Goal: Information Seeking & Learning: Check status

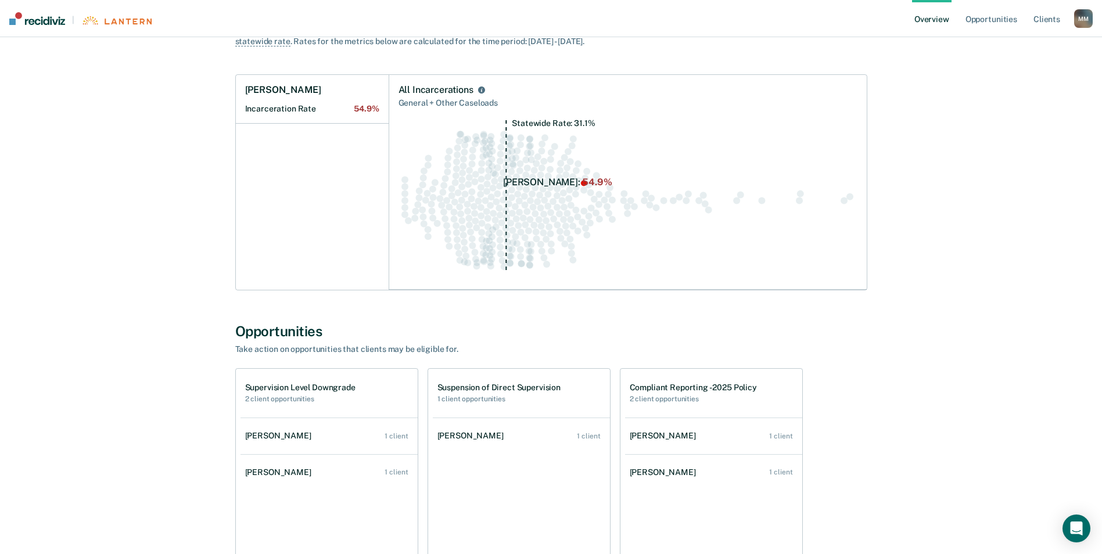
scroll to position [118, 0]
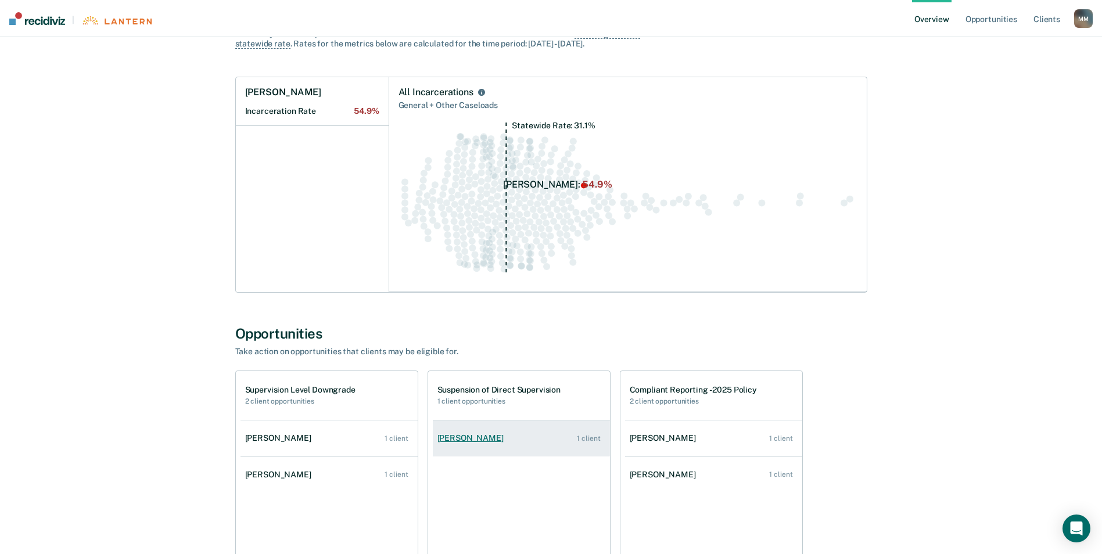
click at [476, 437] on div "[PERSON_NAME]" at bounding box center [472, 438] width 71 height 10
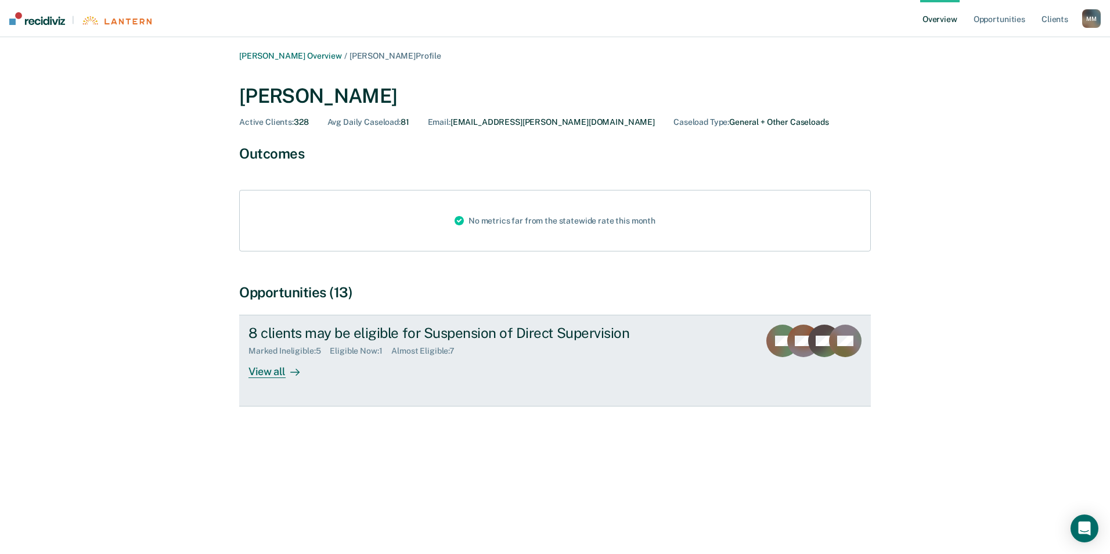
click at [276, 375] on div "View all" at bounding box center [281, 367] width 65 height 23
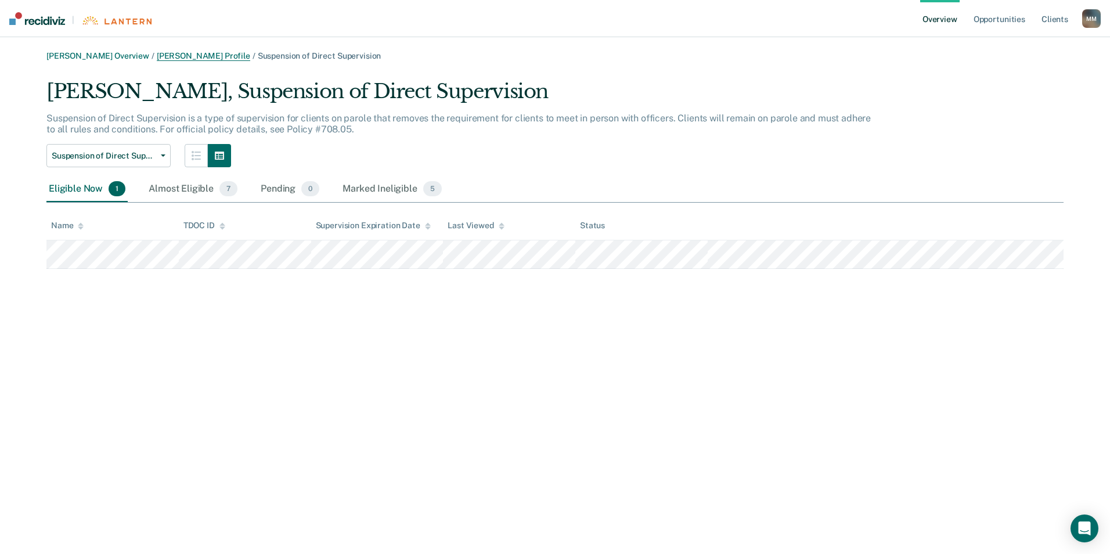
click at [194, 57] on link "[PERSON_NAME] Profile" at bounding box center [203, 56] width 93 height 10
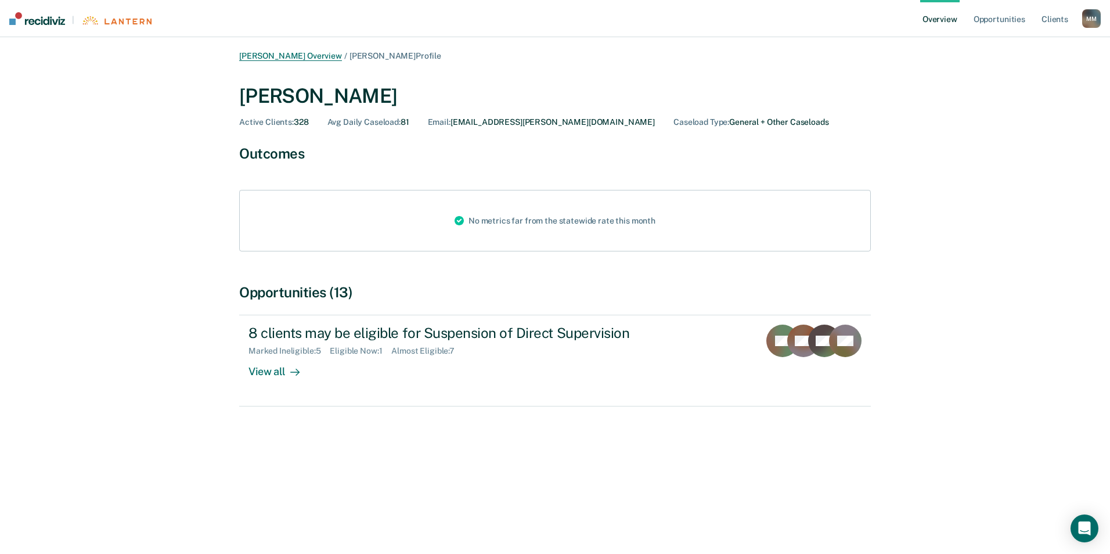
click at [325, 57] on link "[PERSON_NAME] Overview" at bounding box center [290, 56] width 103 height 10
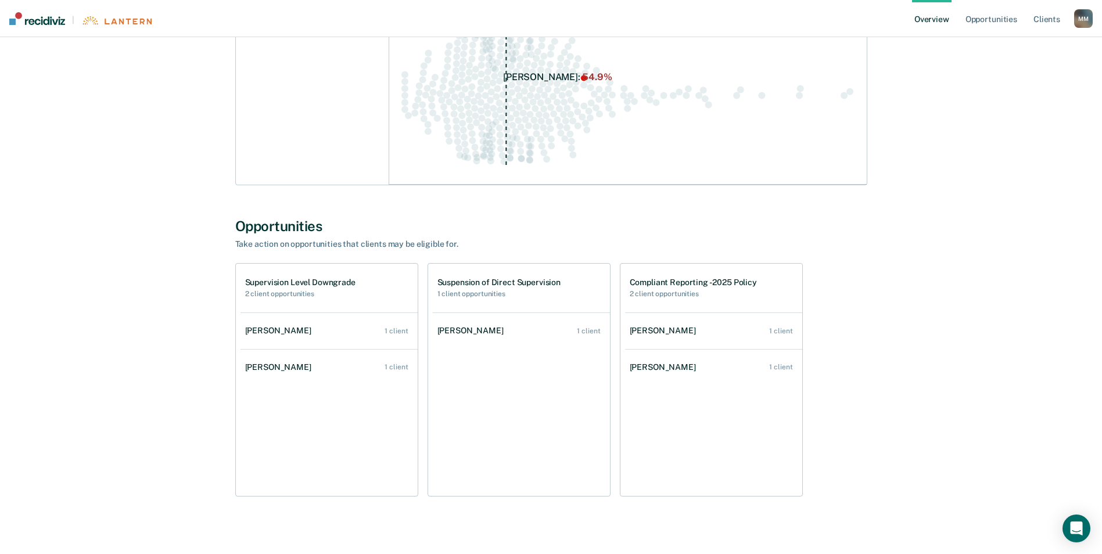
scroll to position [229, 0]
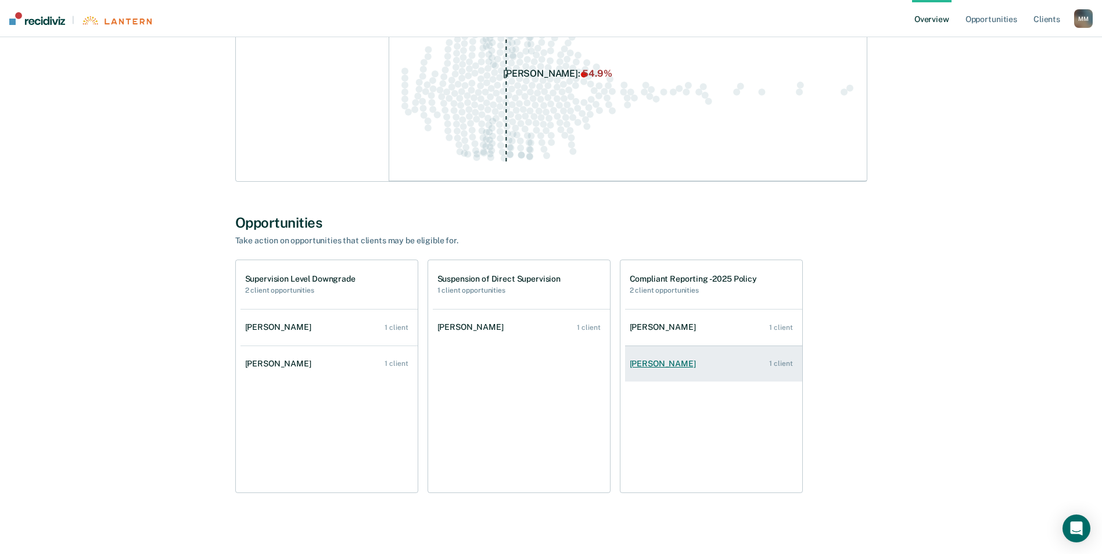
click at [661, 366] on div "[PERSON_NAME]" at bounding box center [665, 364] width 71 height 10
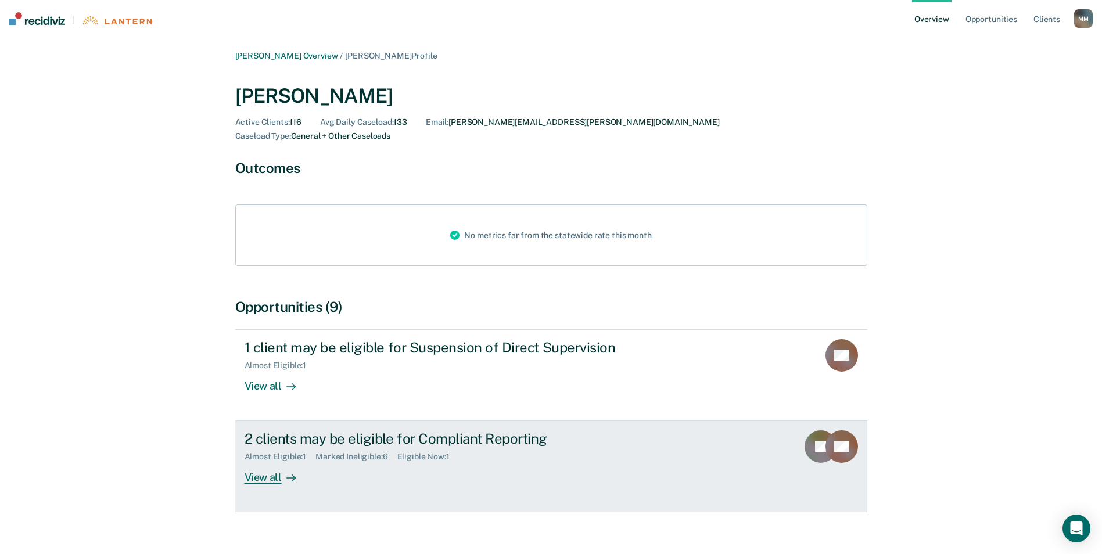
click at [260, 465] on div "View all" at bounding box center [276, 473] width 65 height 23
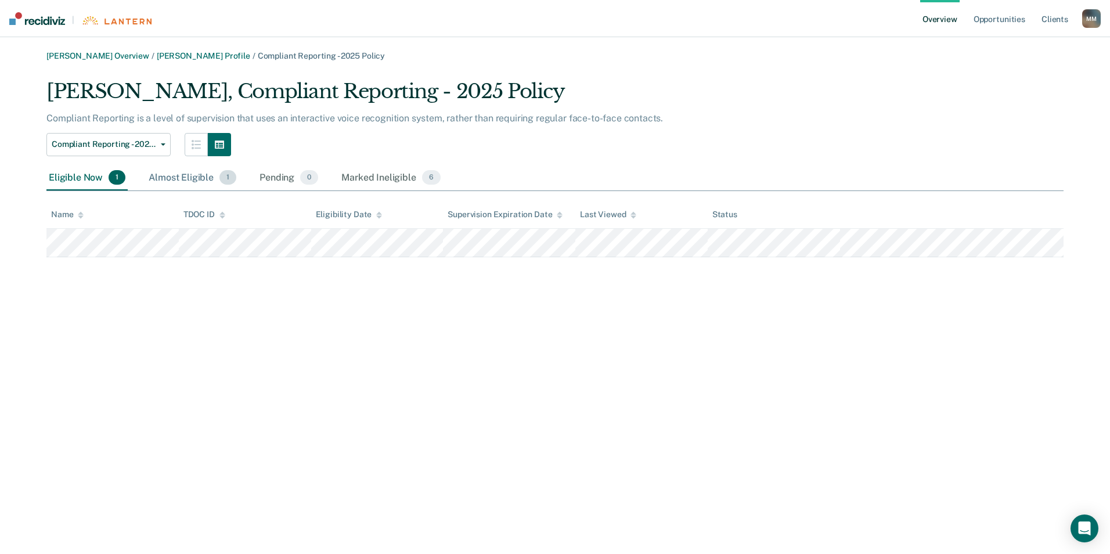
click at [206, 184] on div "Almost Eligible 1" at bounding box center [192, 179] width 92 height 26
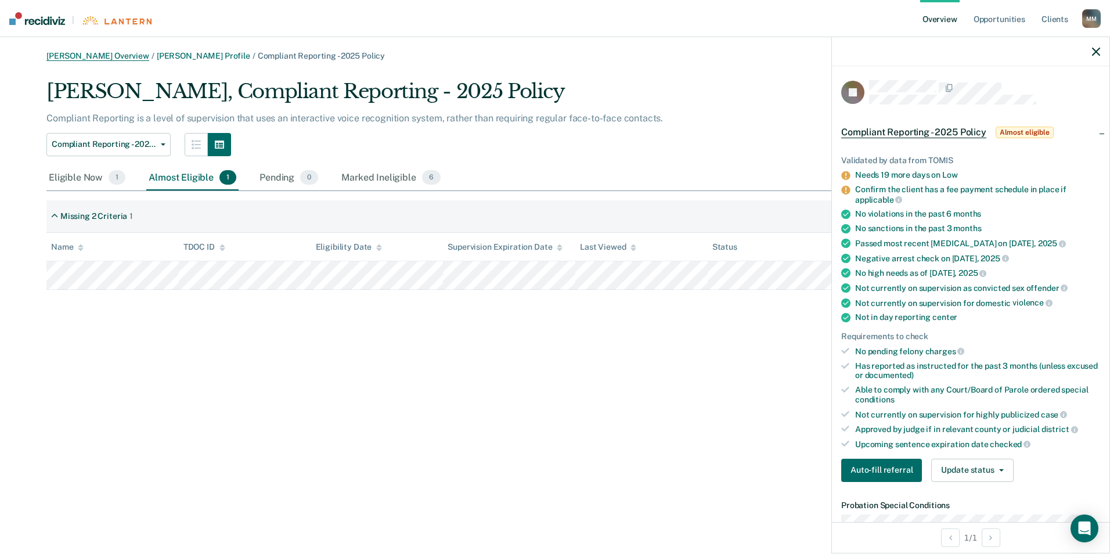
click at [98, 57] on link "[PERSON_NAME] Overview" at bounding box center [97, 56] width 103 height 10
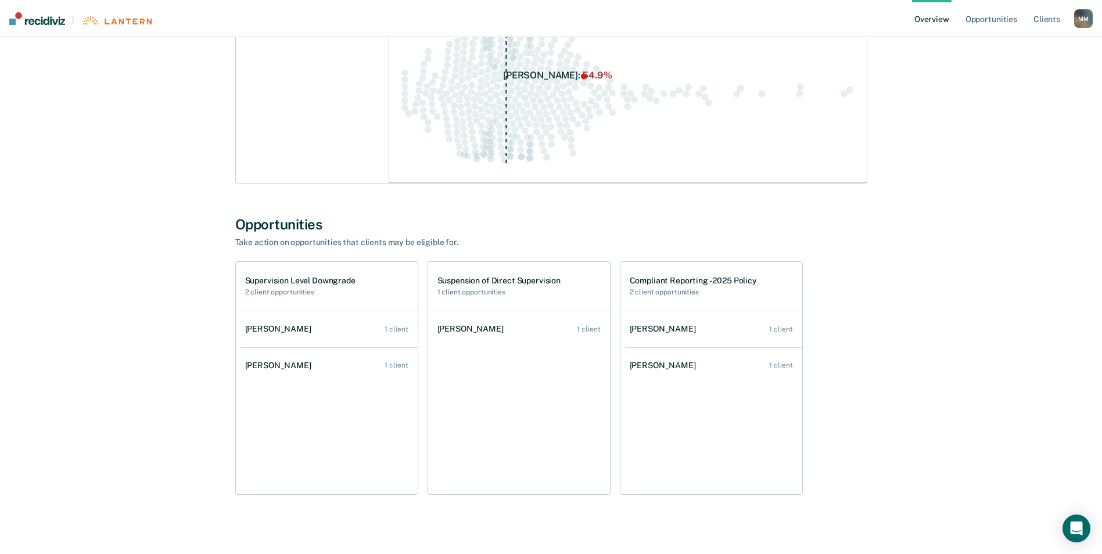
scroll to position [238, 0]
